Goal: Information Seeking & Learning: Learn about a topic

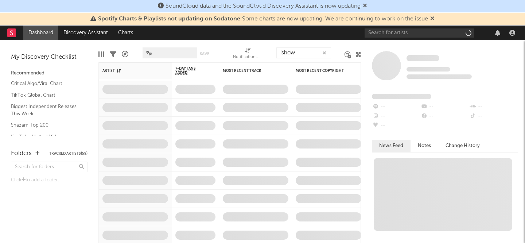
type input "ishow"
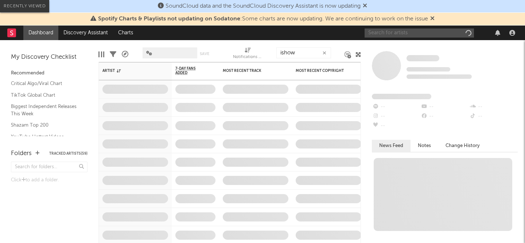
click at [400, 35] on input "text" at bounding box center [418, 32] width 109 height 9
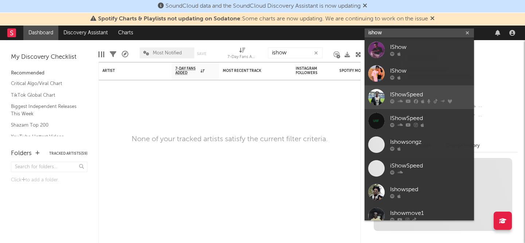
type input "ishow"
click at [408, 91] on div "IShowSpeed" at bounding box center [430, 94] width 80 height 9
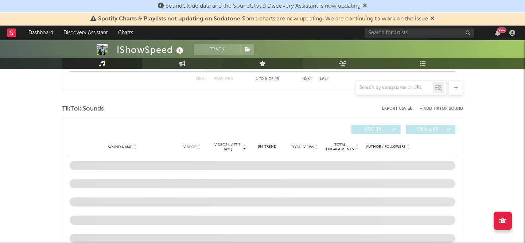
scroll to position [427, 0]
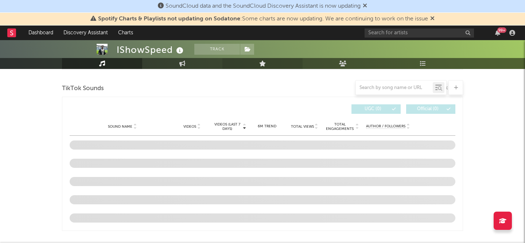
select select "6m"
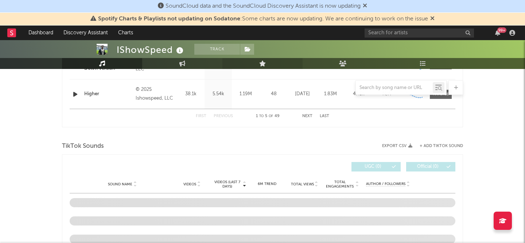
scroll to position [484, 0]
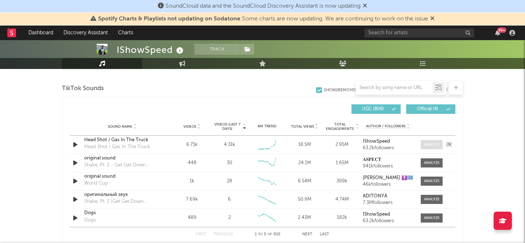
click at [432, 144] on div at bounding box center [432, 144] width 16 height 5
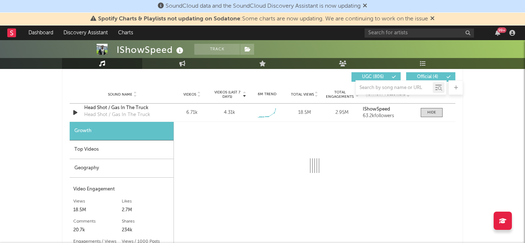
scroll to position [570, 0]
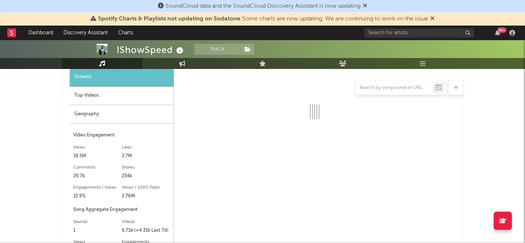
select select "1w"
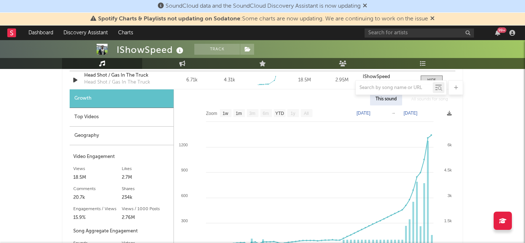
scroll to position [546, 0]
